Goal: Information Seeking & Learning: Learn about a topic

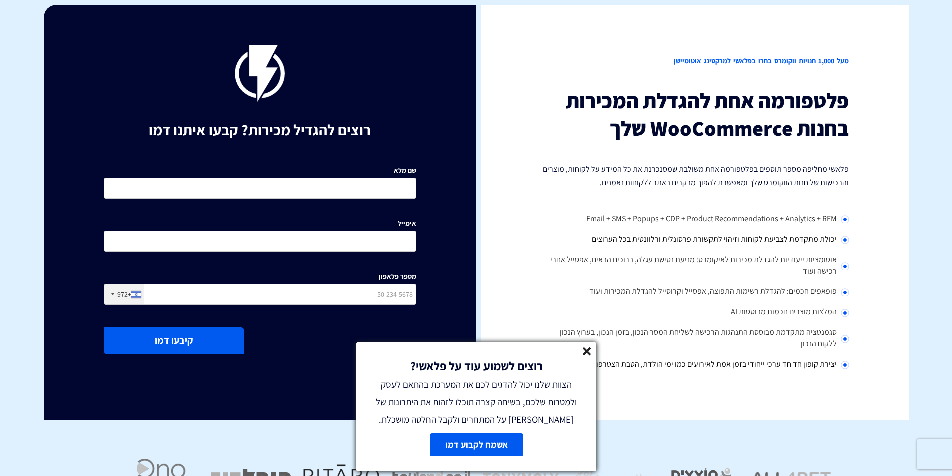
click at [587, 355] on icon at bounding box center [586, 351] width 8 height 8
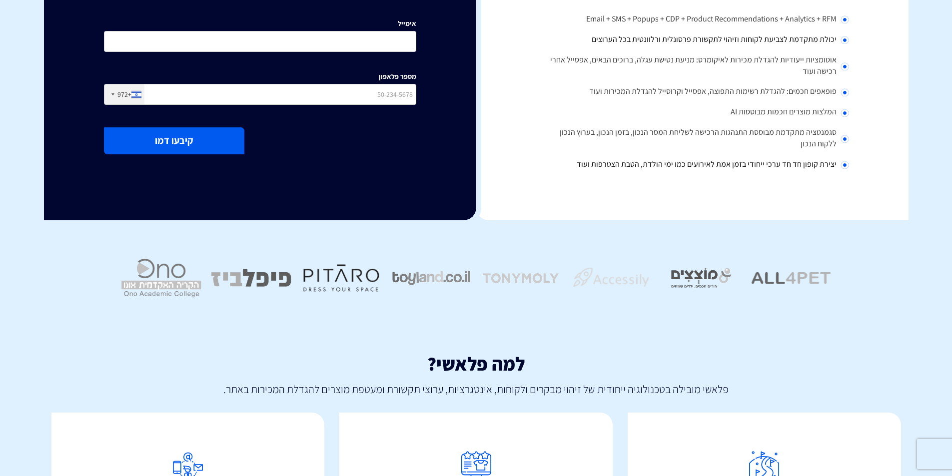
scroll to position [331, 0]
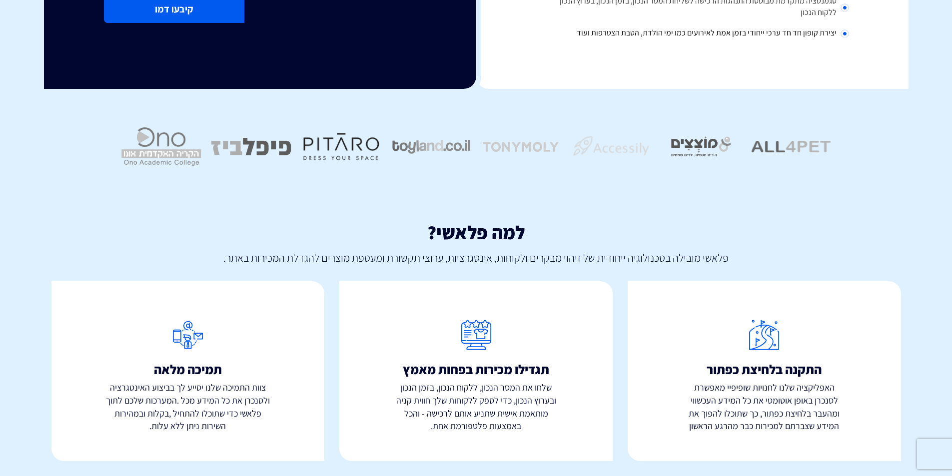
click at [145, 293] on div "תמיכה מלאה צוות התמיכה שלנו יסייע לך בביצוע האינטגרציה ולסנכרן את כל המידע מכל …" at bounding box center [187, 371] width 273 height 180
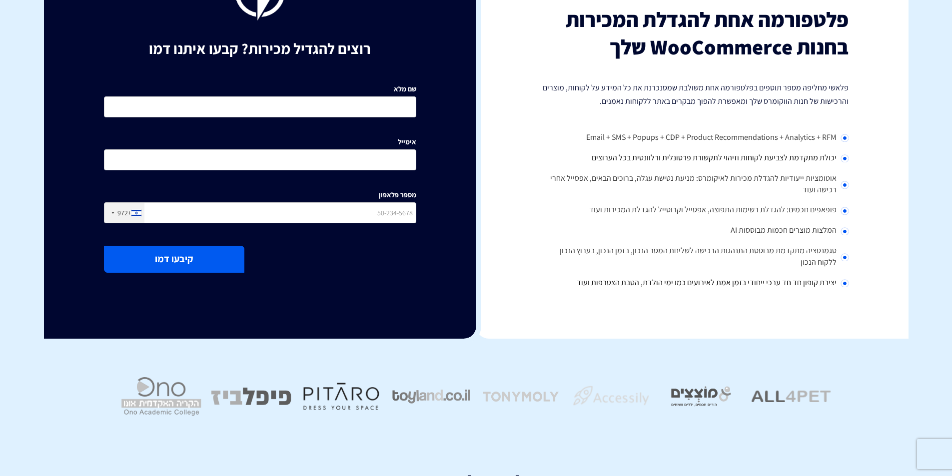
scroll to position [0, 0]
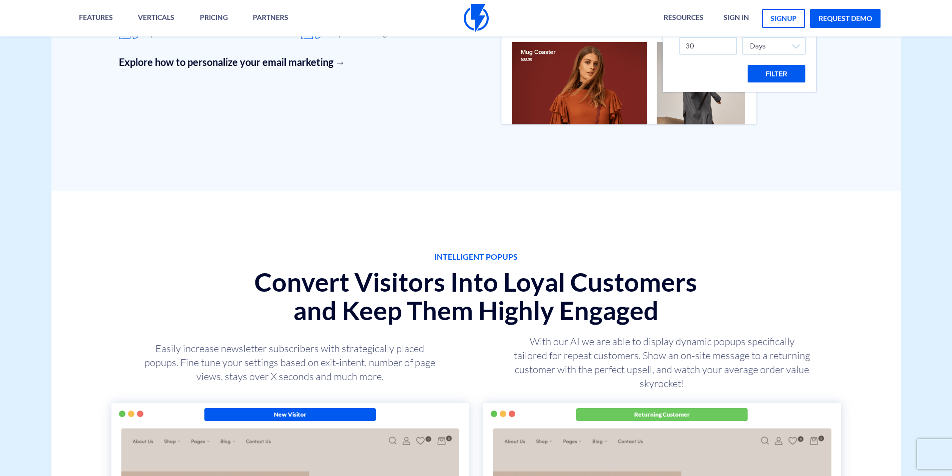
scroll to position [1848, 0]
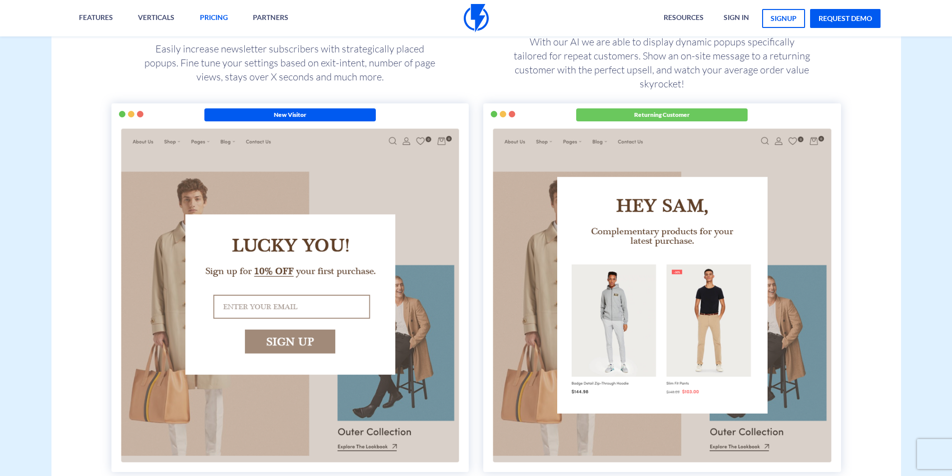
click at [215, 13] on link "pricing" at bounding box center [213, 18] width 43 height 36
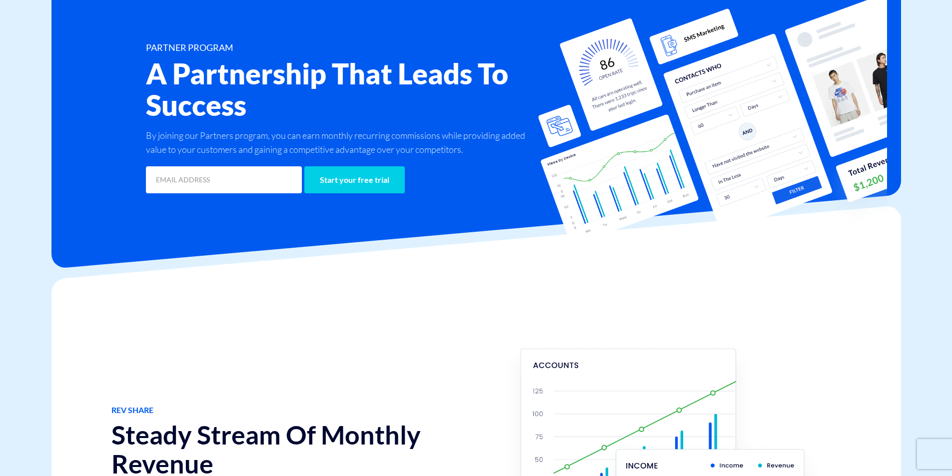
scroll to position [50, 0]
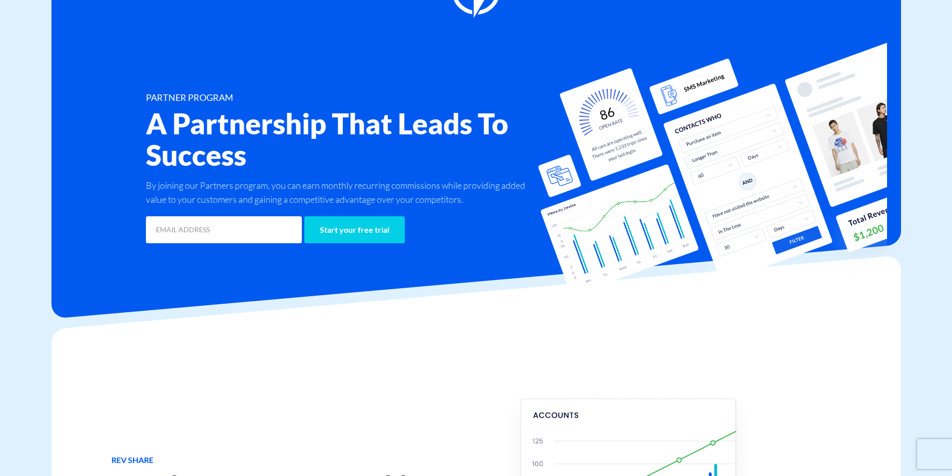
click at [668, 252] on img at bounding box center [712, 169] width 350 height 254
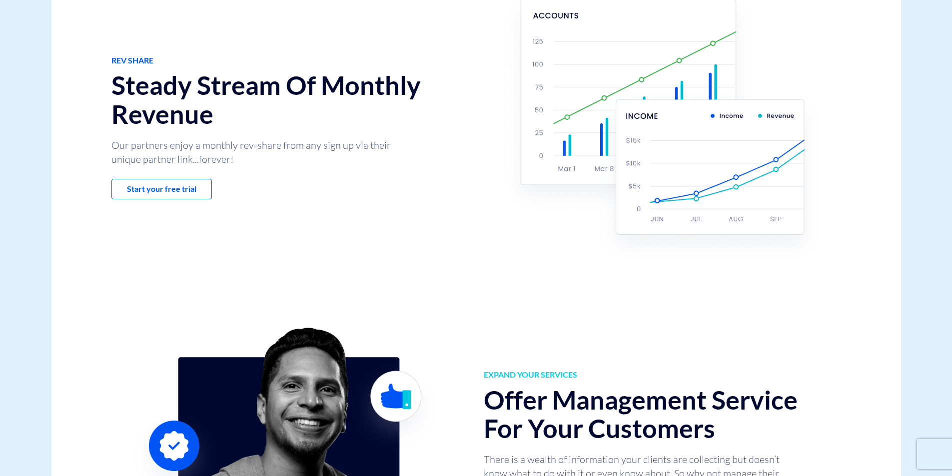
scroll to position [100, 0]
